Goal: Navigation & Orientation: Find specific page/section

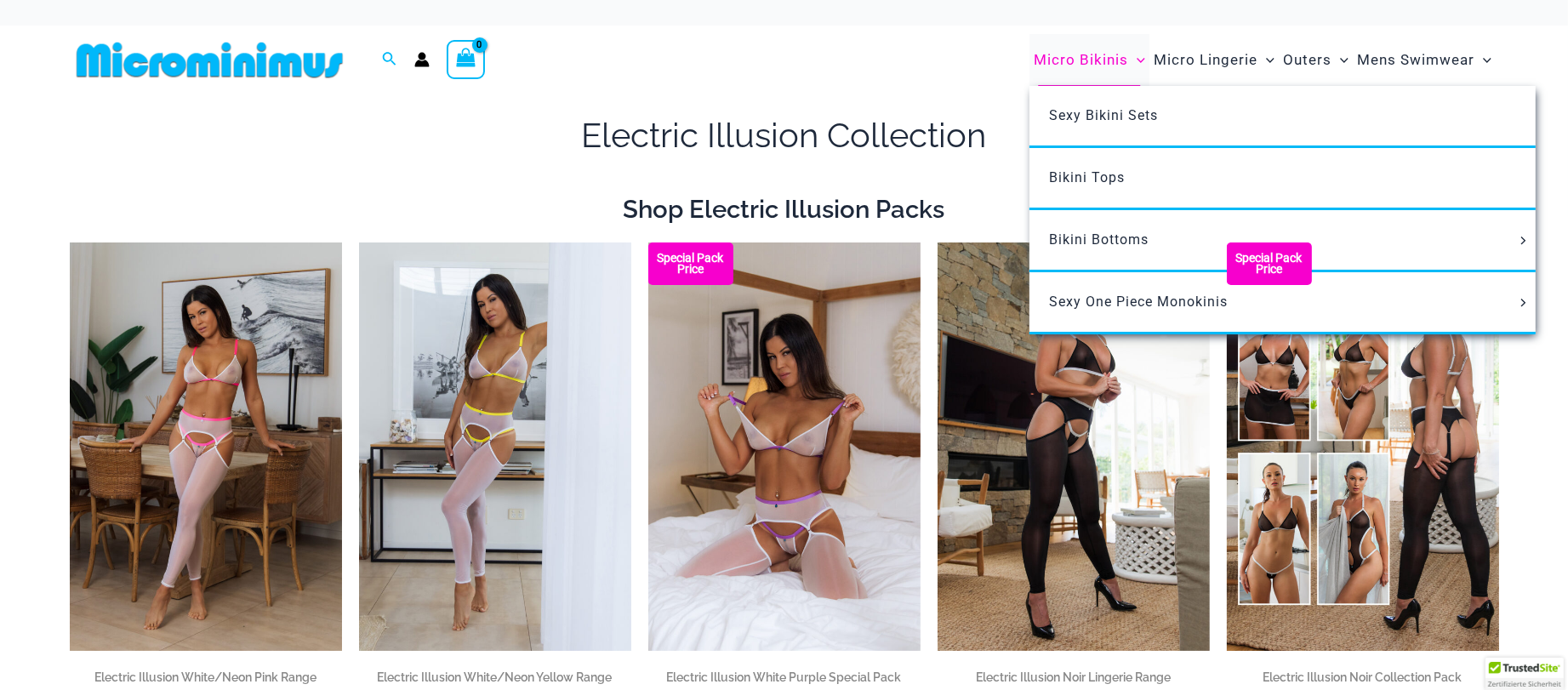
click at [1090, 63] on span "Micro Bikinis" at bounding box center [1080, 60] width 94 height 43
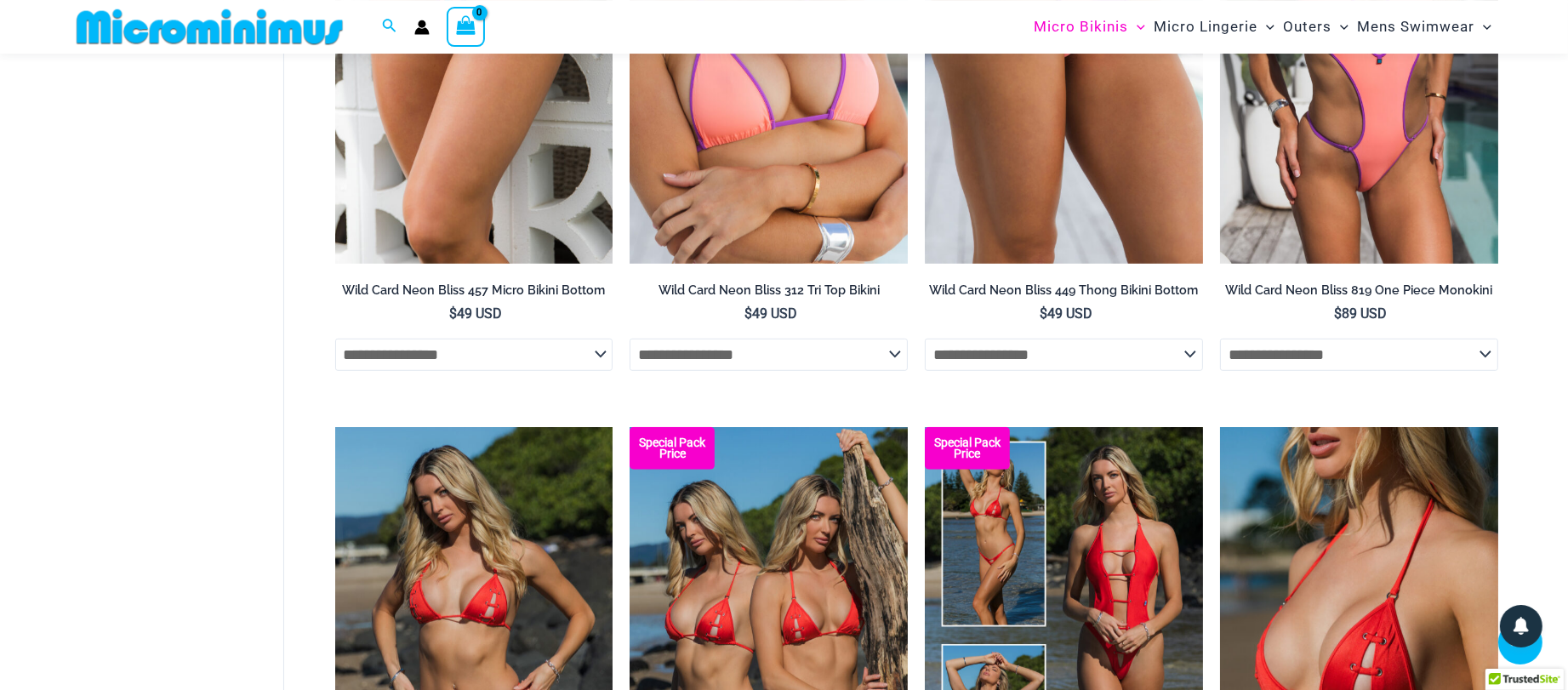
scroll to position [1271, 0]
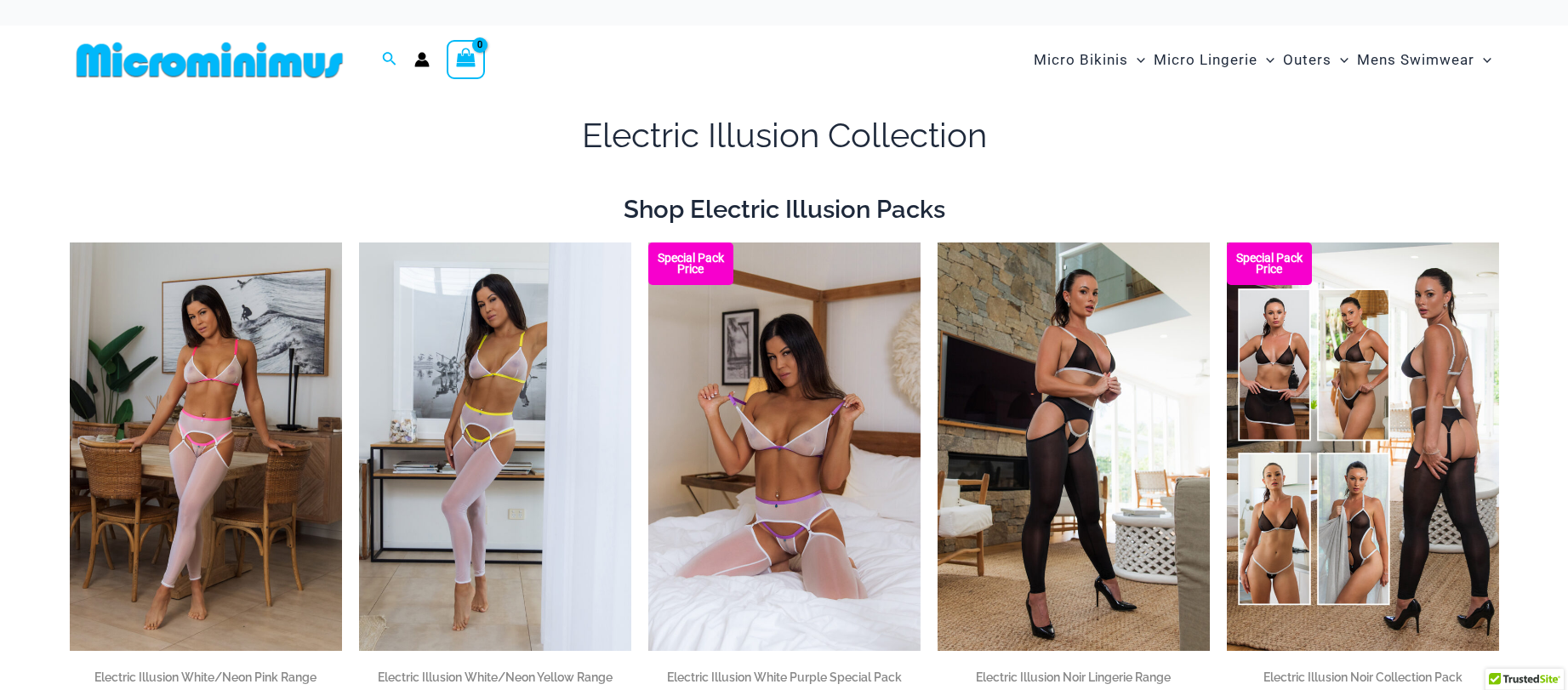
click at [1211, 52] on span "Micro Lingerie" at bounding box center [1205, 60] width 104 height 43
